Goal: Information Seeking & Learning: Check status

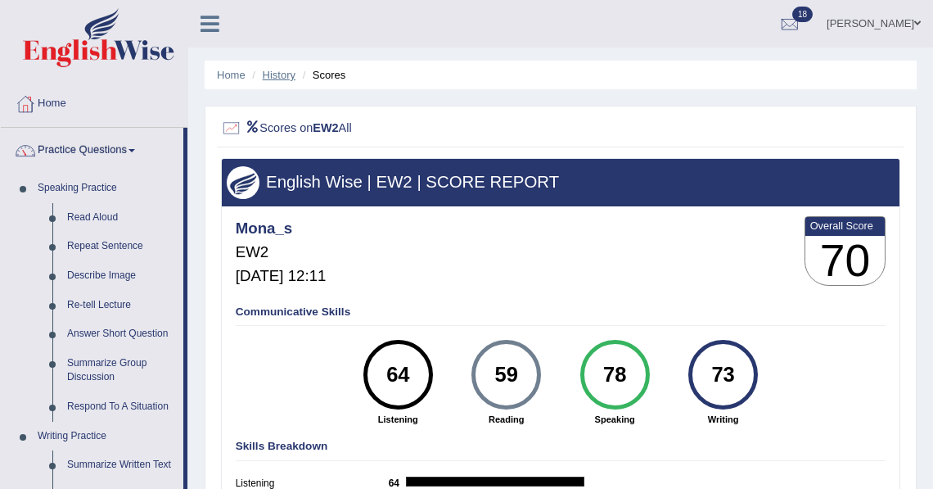
click at [283, 77] on link "History" at bounding box center [279, 75] width 33 height 12
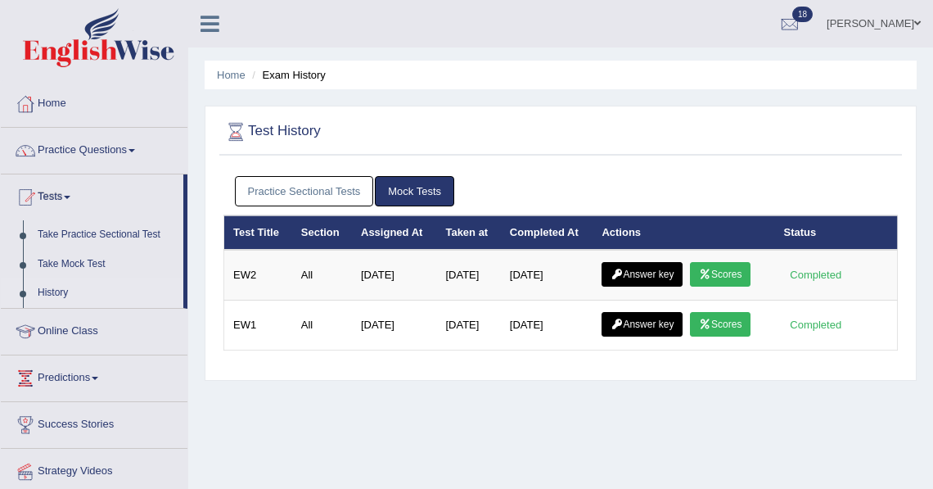
click at [667, 273] on link "Answer key" at bounding box center [642, 274] width 81 height 25
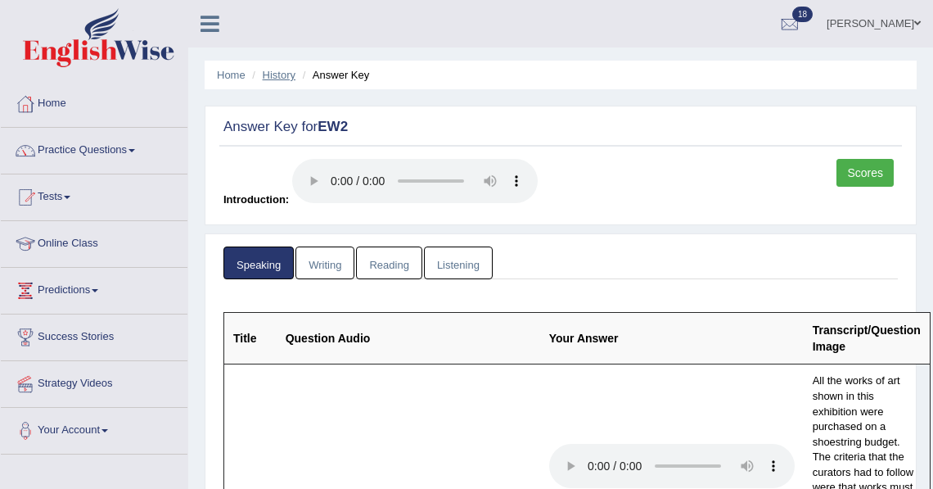
click at [284, 72] on link "History" at bounding box center [279, 75] width 33 height 12
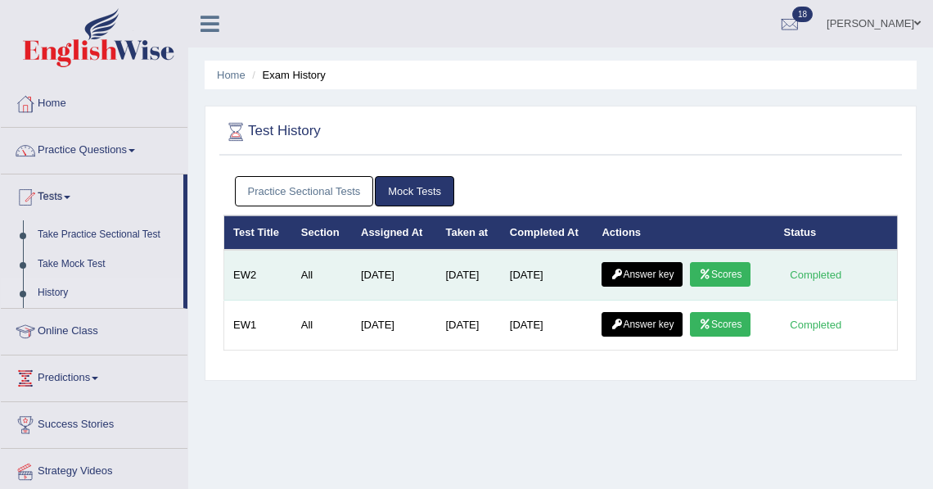
click at [632, 277] on link "Answer key" at bounding box center [642, 274] width 81 height 25
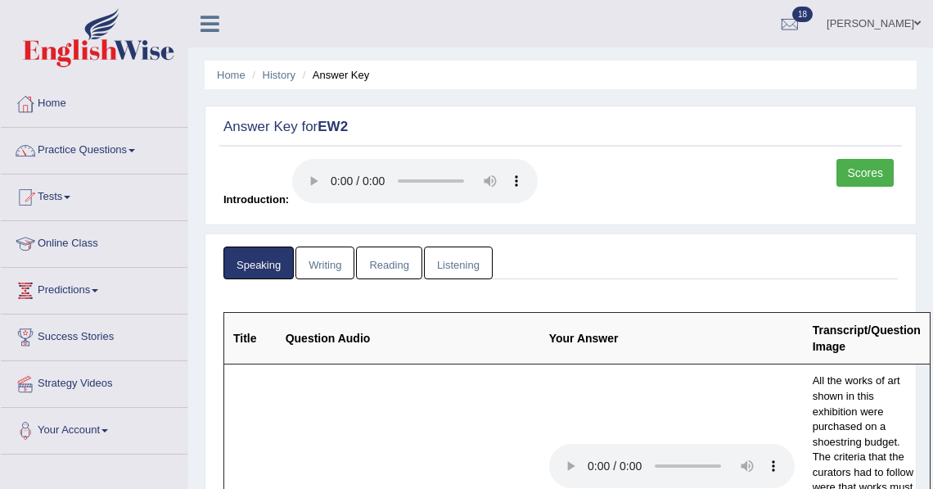
click at [345, 266] on link "Writing" at bounding box center [325, 263] width 59 height 34
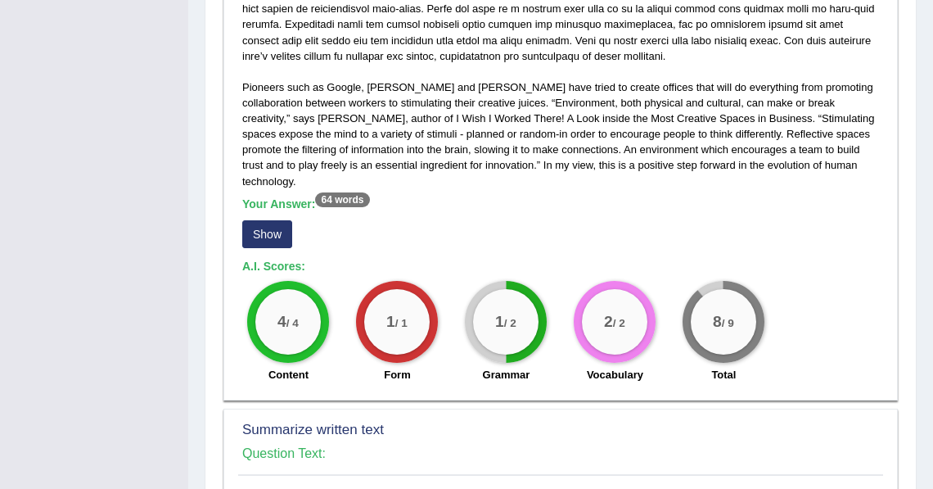
scroll to position [454, 0]
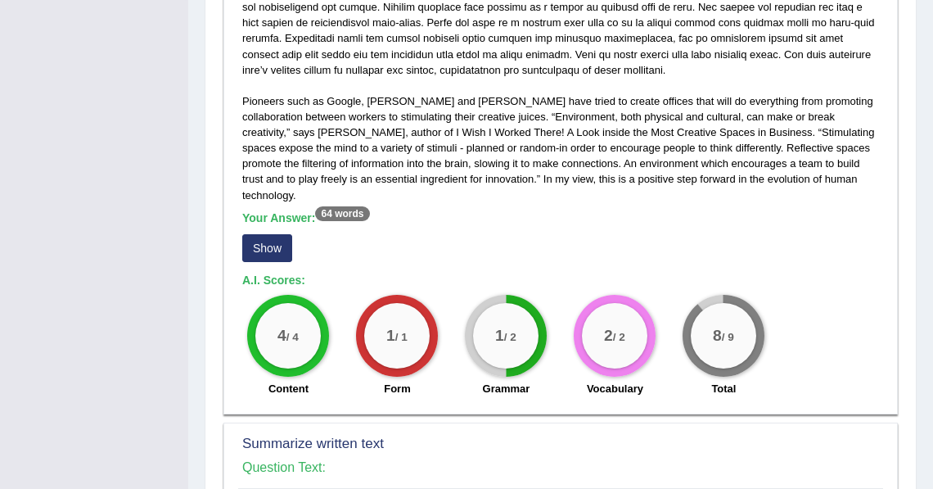
click at [277, 234] on button "Show" at bounding box center [267, 248] width 50 height 28
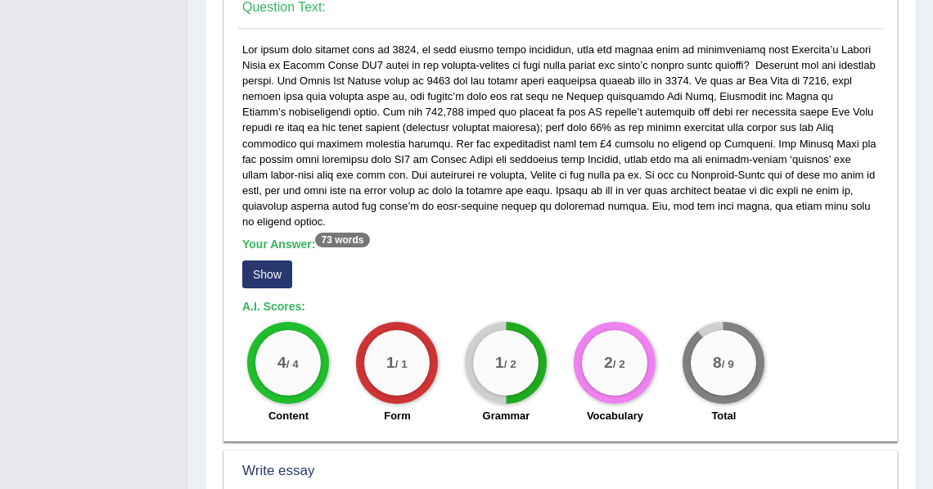
scroll to position [938, 0]
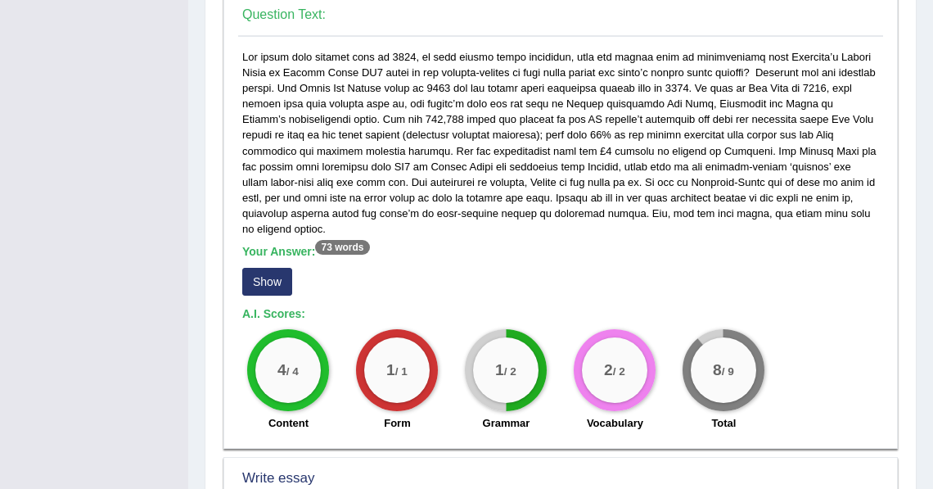
click at [276, 268] on button "Show" at bounding box center [267, 282] width 50 height 28
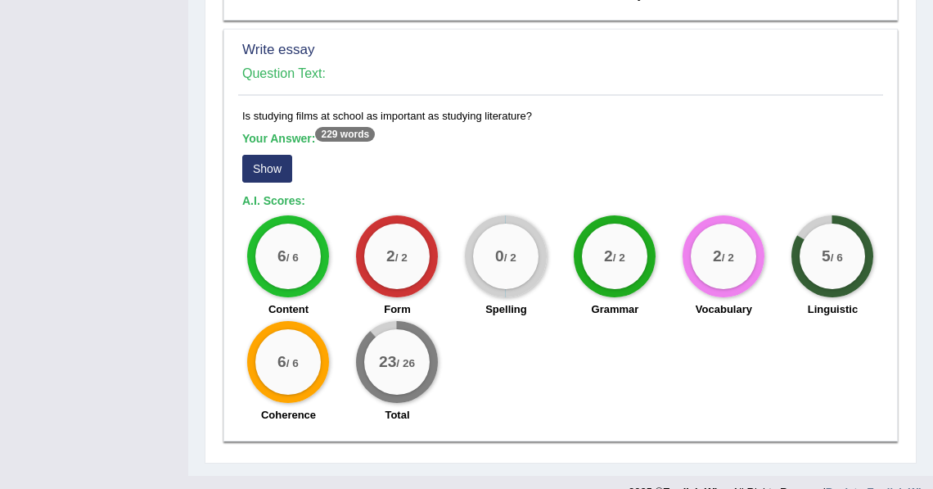
scroll to position [1406, 0]
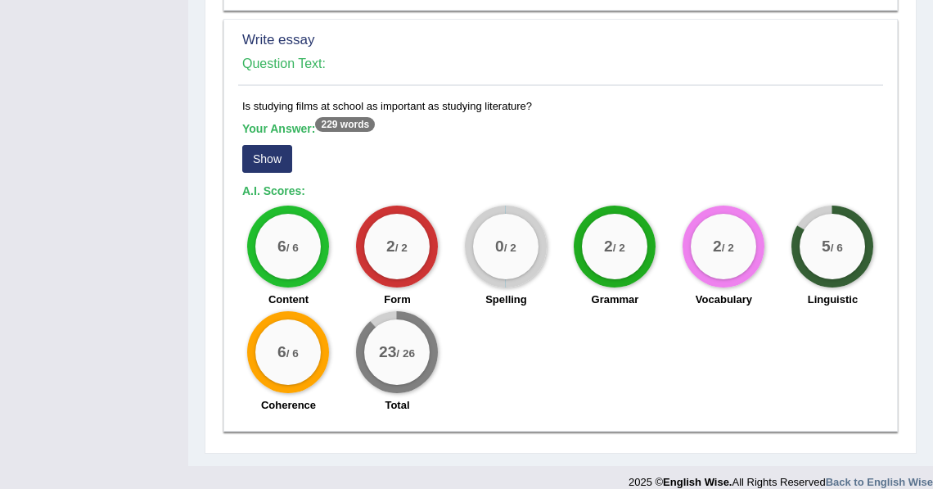
click at [273, 148] on button "Show" at bounding box center [267, 159] width 50 height 28
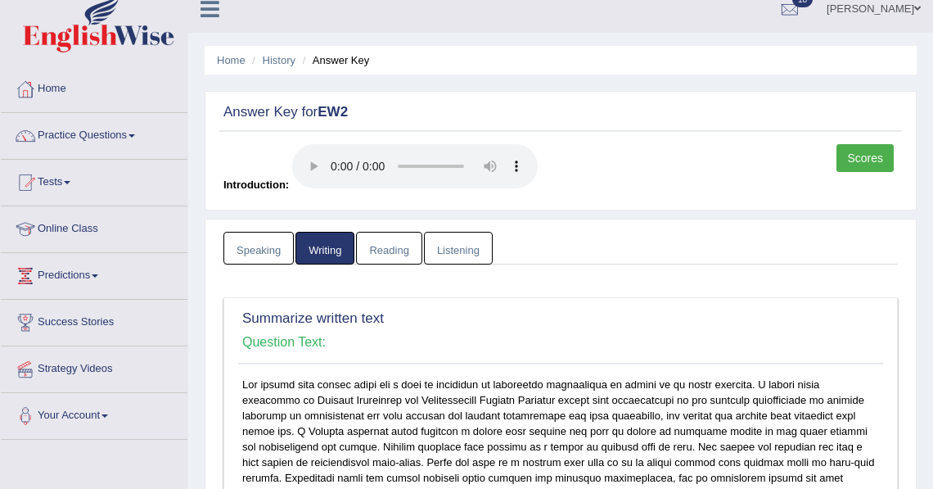
scroll to position [0, 0]
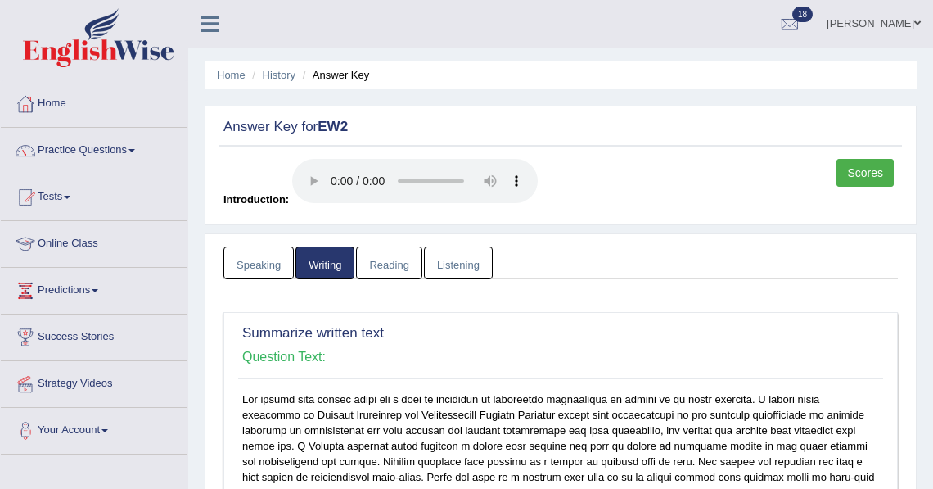
click at [391, 266] on link "Reading" at bounding box center [389, 263] width 66 height 34
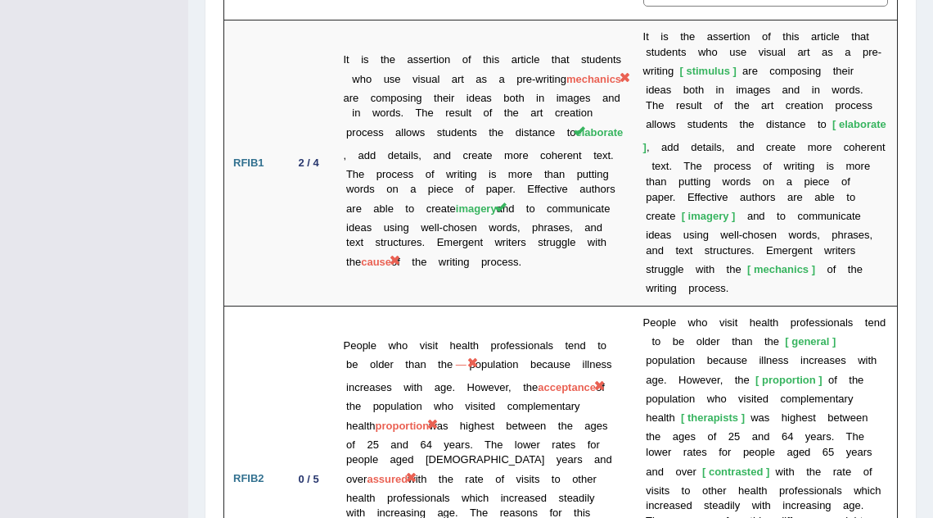
scroll to position [3225, 0]
